Goal: Information Seeking & Learning: Learn about a topic

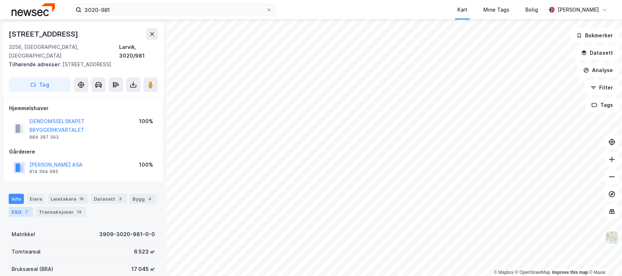
click at [22, 207] on div "ESG 7" at bounding box center [21, 212] width 24 height 10
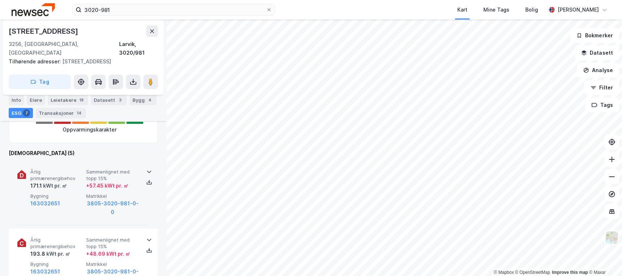
scroll to position [254, 0]
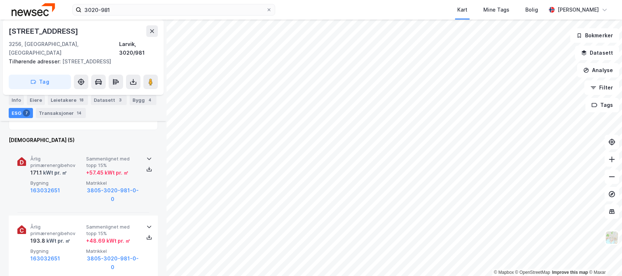
click at [73, 191] on div "Bygning 163032651" at bounding box center [56, 192] width 53 height 24
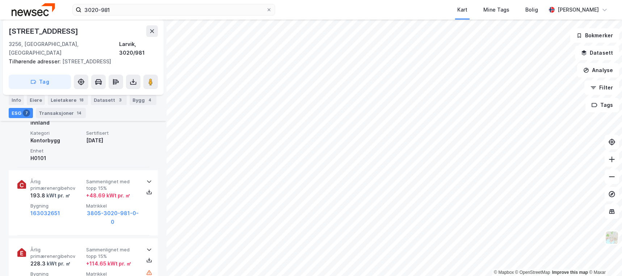
scroll to position [362, 0]
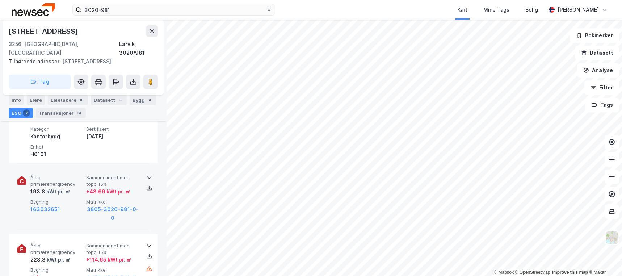
click at [73, 205] on div "163032651" at bounding box center [56, 209] width 53 height 9
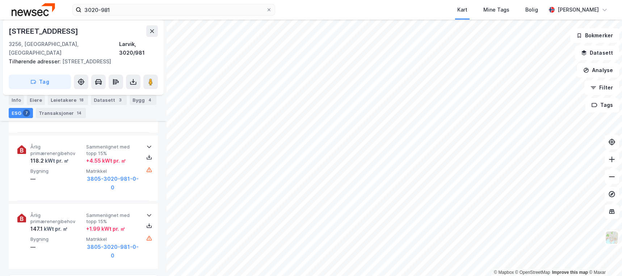
scroll to position [577, 0]
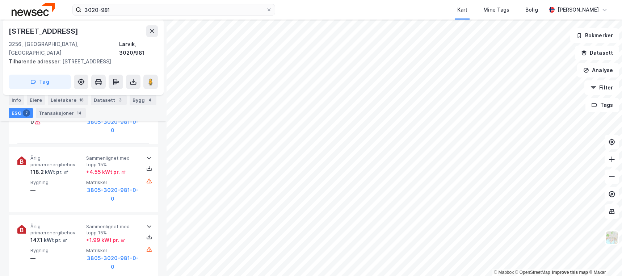
click at [74, 215] on div "Årlig primærenergibehov 147.1 kWt pr. ㎡ Sammenlignet med topp 15% + 1.99 kWt pr…" at bounding box center [83, 247] width 132 height 65
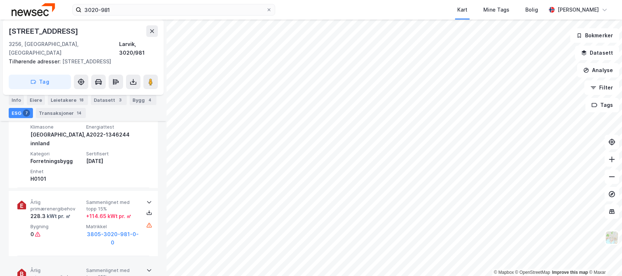
scroll to position [471, 0]
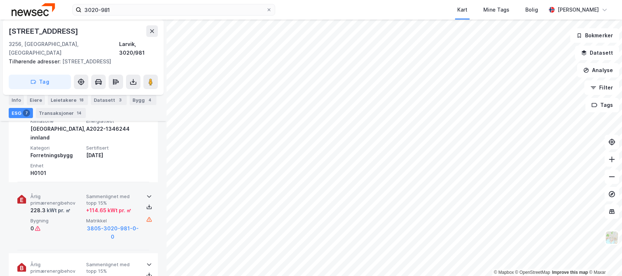
click at [69, 218] on div "Bygning 0" at bounding box center [56, 230] width 53 height 24
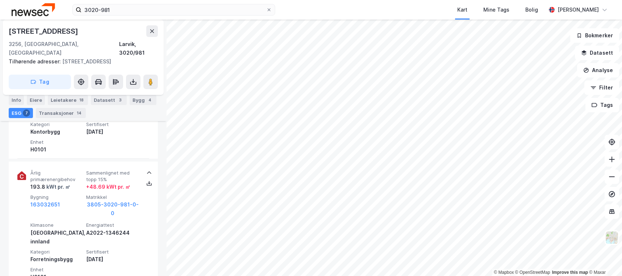
scroll to position [326, 0]
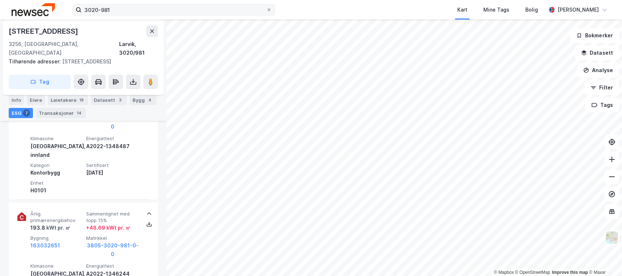
drag, startPoint x: 124, startPoint y: 5, endPoint x: 98, endPoint y: 9, distance: 26.3
click at [90, 8] on label "3020-981" at bounding box center [173, 10] width 203 height 12
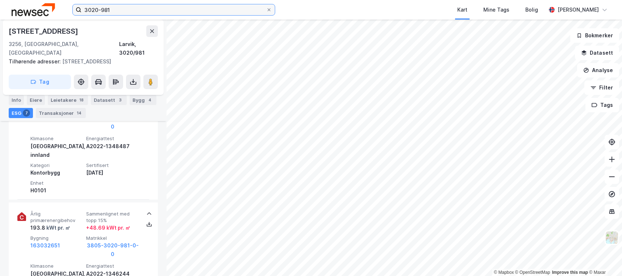
click at [90, 8] on input "3020-981" at bounding box center [173, 9] width 185 height 11
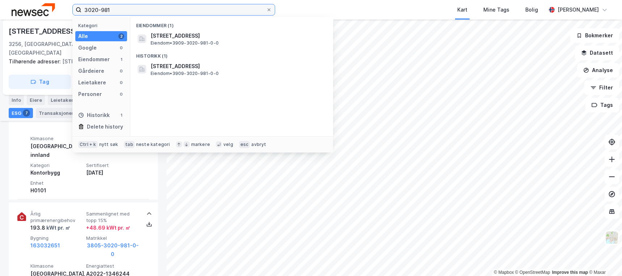
drag, startPoint x: 119, startPoint y: 8, endPoint x: 62, endPoint y: 9, distance: 57.2
click at [62, 9] on div "3020-981 Kategori Alle 2 Google 0 Eiendommer 1 Gårdeiere 0 Leietakere 0 Persone…" at bounding box center [311, 10] width 622 height 20
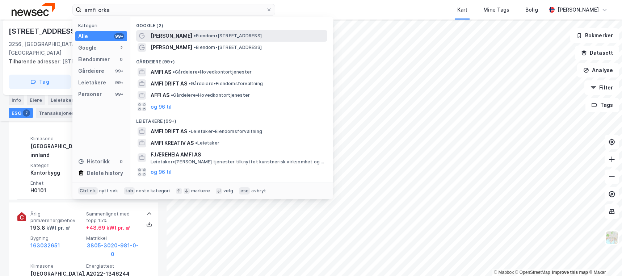
click at [219, 33] on span "• Eiendom • [STREET_ADDRESS]" at bounding box center [228, 36] width 68 height 6
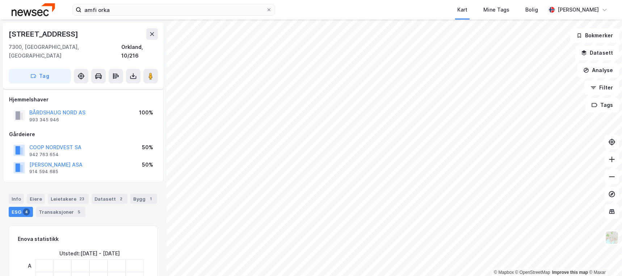
scroll to position [326, 0]
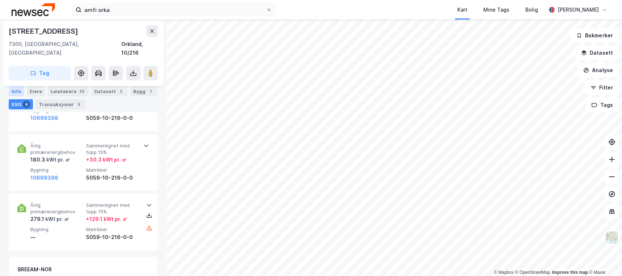
click at [15, 87] on div "Info" at bounding box center [16, 91] width 15 height 10
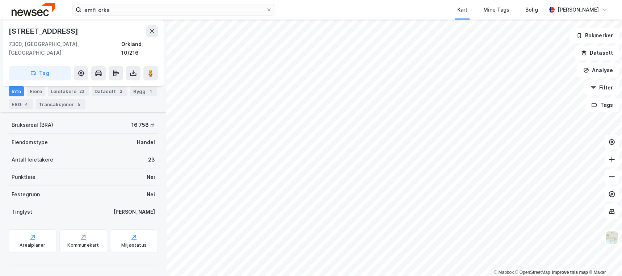
scroll to position [135, 0]
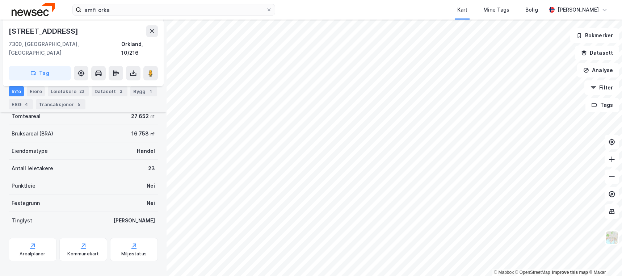
click at [19, 90] on div "Info" at bounding box center [16, 91] width 15 height 10
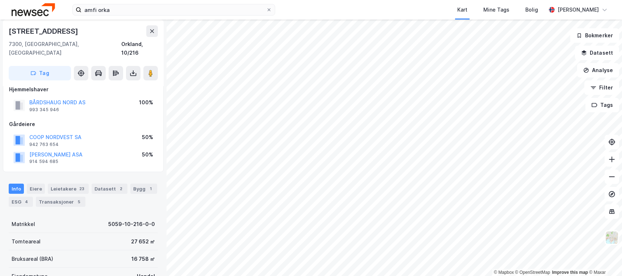
scroll to position [0, 0]
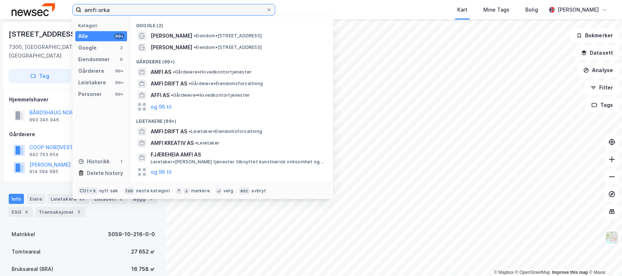
drag, startPoint x: 181, startPoint y: 7, endPoint x: 57, endPoint y: 7, distance: 123.9
click at [58, 7] on div "amfi orka Kategori Alle 99+ Google 2 Eiendommer 0 Gårdeiere 99+ Leietakere 99+ …" at bounding box center [311, 10] width 622 height 20
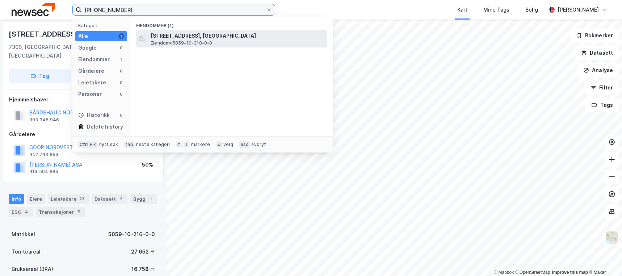
type input "[PHONE_NUMBER]"
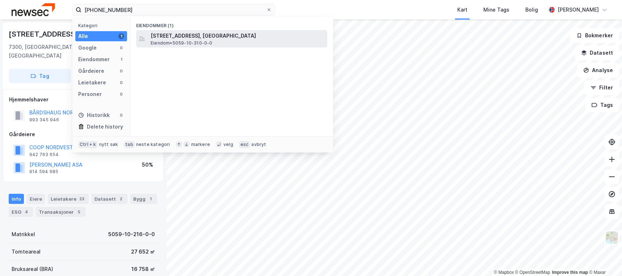
click at [206, 38] on span "[STREET_ADDRESS], [GEOGRAPHIC_DATA]" at bounding box center [238, 36] width 174 height 9
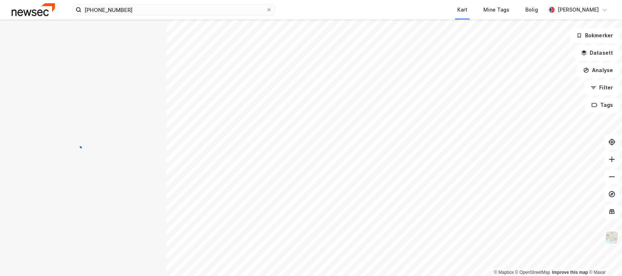
scroll to position [1, 0]
